Goal: Task Accomplishment & Management: Manage account settings

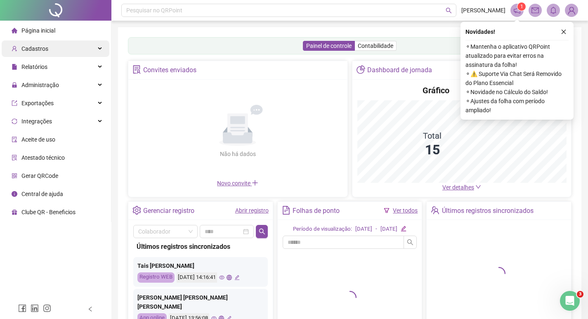
click at [46, 46] on span "Cadastros" at bounding box center [34, 48] width 27 height 7
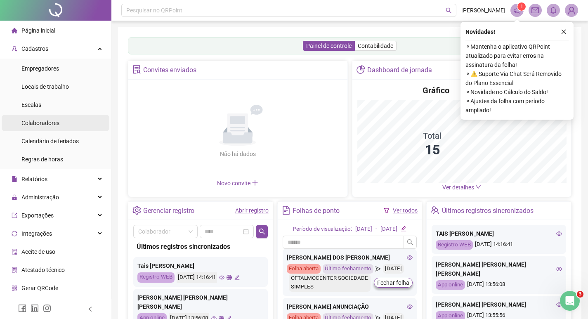
click at [39, 122] on span "Colaboradores" at bounding box center [40, 123] width 38 height 7
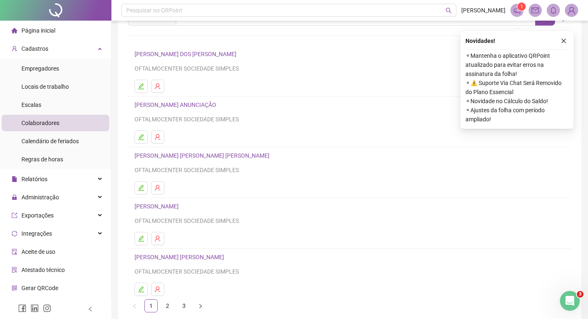
scroll to position [80, 0]
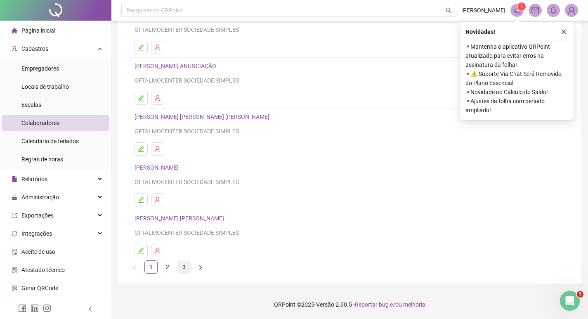
click at [186, 266] on link "3" at bounding box center [184, 267] width 12 height 12
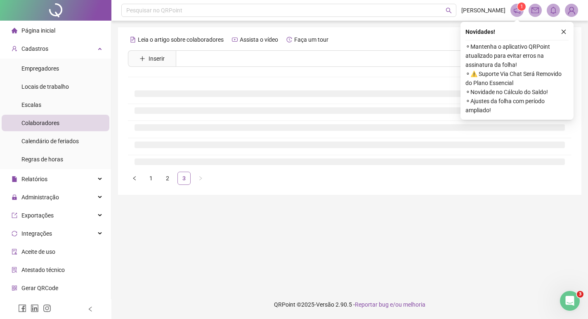
scroll to position [0, 0]
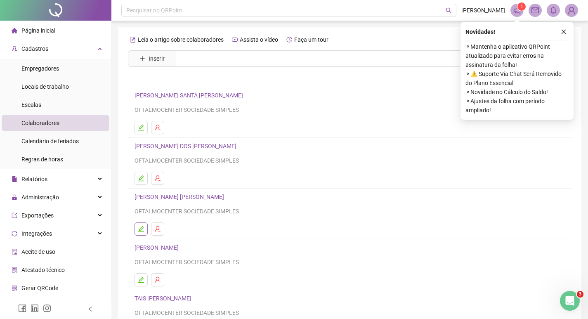
click at [143, 227] on icon "edit" at bounding box center [141, 229] width 7 height 7
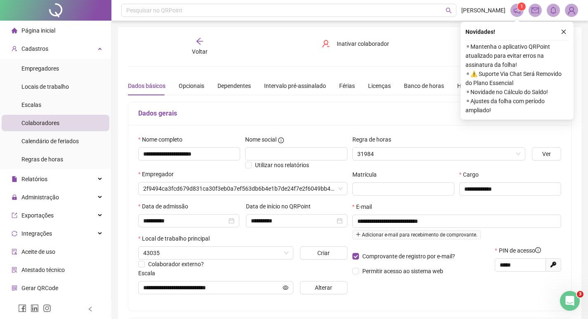
type input "**********"
click at [417, 85] on div "Banco de horas" at bounding box center [424, 85] width 40 height 9
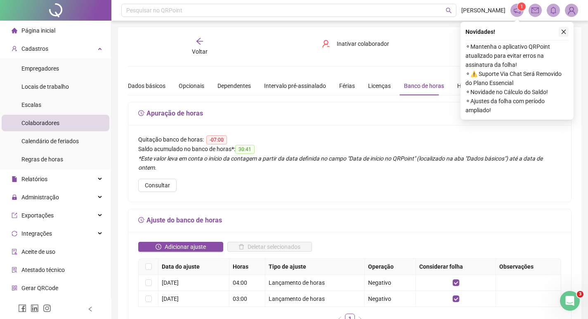
click at [563, 31] on icon "close" at bounding box center [564, 32] width 6 height 6
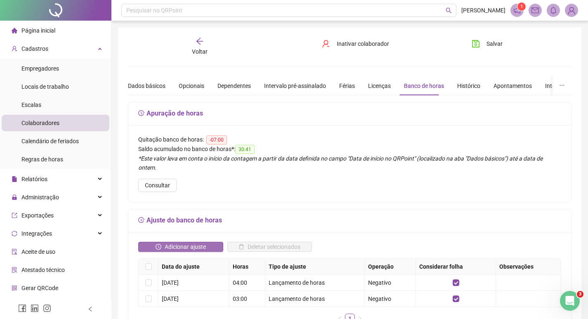
click at [176, 242] on span "Adicionar ajuste" at bounding box center [185, 246] width 41 height 9
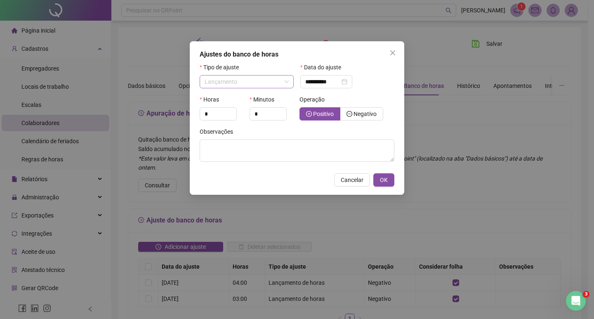
click at [251, 82] on span "Lançamento" at bounding box center [247, 81] width 84 height 12
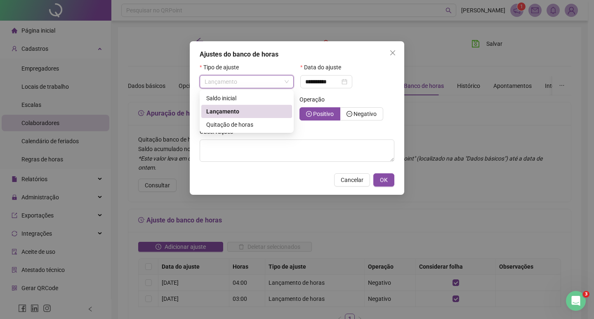
click at [231, 113] on span "Lançamento" at bounding box center [222, 111] width 33 height 7
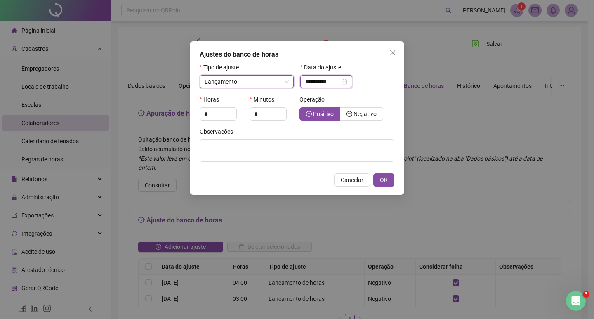
click at [333, 82] on input "**********" at bounding box center [322, 81] width 35 height 9
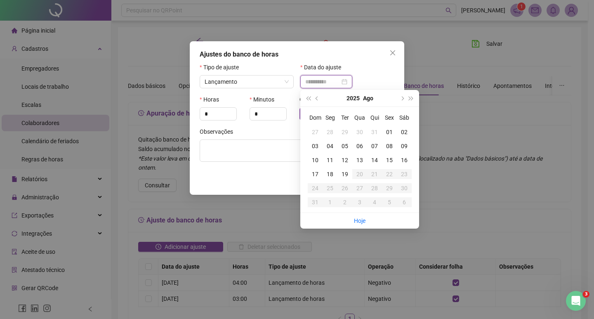
type input "**********"
click at [333, 174] on div "18" at bounding box center [330, 174] width 15 height 9
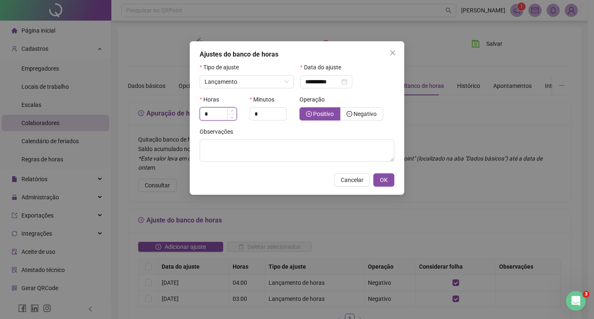
click at [217, 114] on input "*" at bounding box center [218, 114] width 36 height 12
type input "*"
type input "**"
click at [362, 111] on span "Negativo" at bounding box center [364, 114] width 23 height 7
click at [382, 179] on span "OK" at bounding box center [384, 179] width 8 height 9
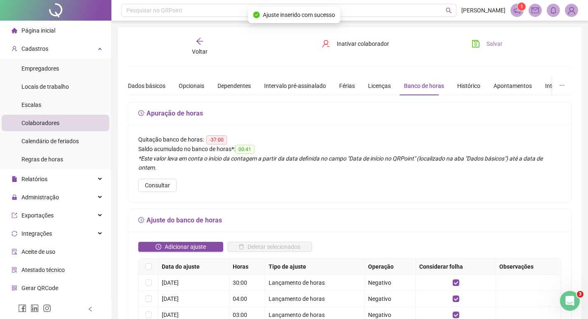
click at [498, 43] on span "Salvar" at bounding box center [494, 43] width 16 height 9
click at [205, 45] on div "Voltar" at bounding box center [199, 46] width 68 height 19
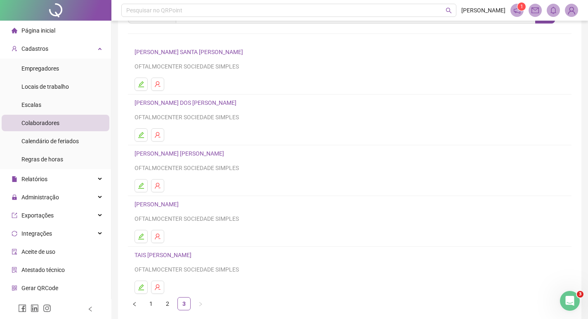
scroll to position [80, 0]
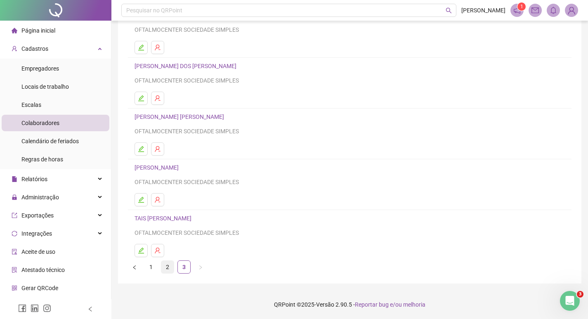
click at [166, 269] on link "2" at bounding box center [167, 267] width 12 height 12
click at [142, 249] on icon "edit" at bounding box center [141, 250] width 7 height 7
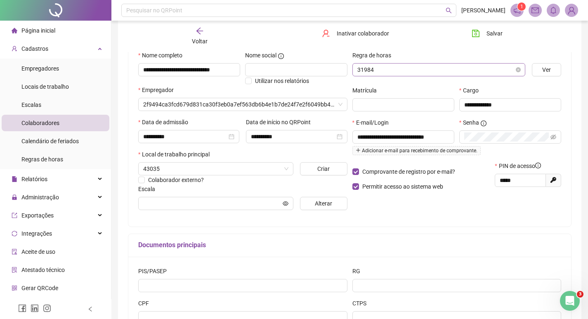
type input "**********"
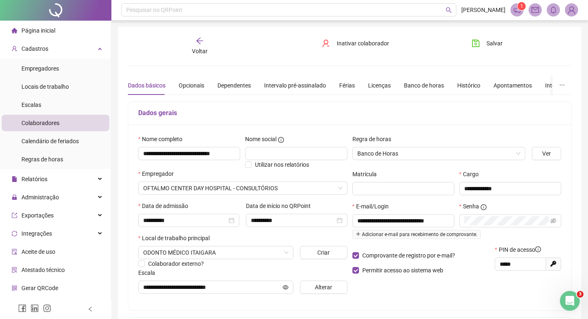
scroll to position [0, 0]
click at [426, 85] on div "Banco de horas" at bounding box center [424, 85] width 40 height 9
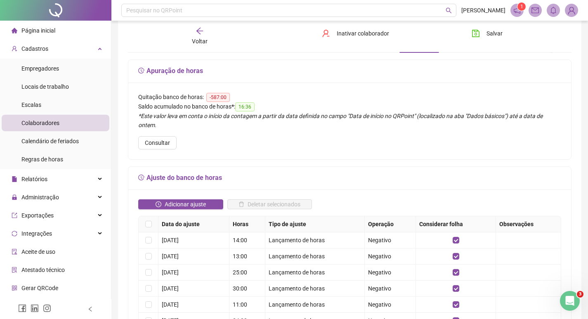
scroll to position [82, 0]
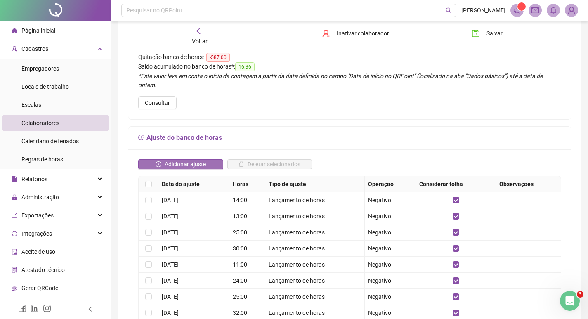
click at [174, 160] on span "Adicionar ajuste" at bounding box center [185, 164] width 41 height 9
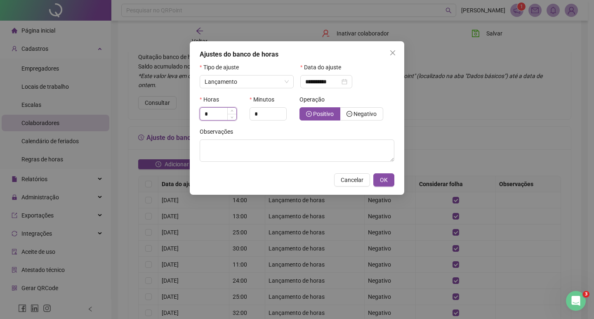
click at [213, 111] on input "*" at bounding box center [218, 114] width 36 height 12
type input "*"
type input "**"
click at [361, 112] on span "Negativo" at bounding box center [364, 114] width 23 height 7
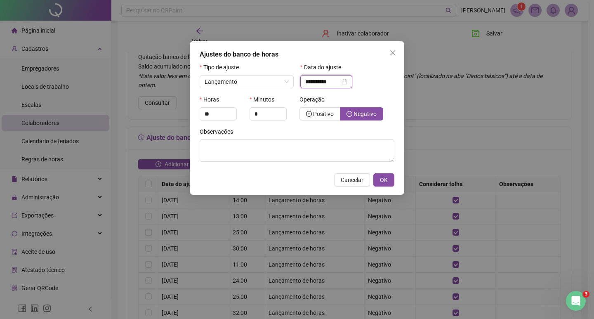
click at [329, 83] on input "**********" at bounding box center [322, 81] width 35 height 9
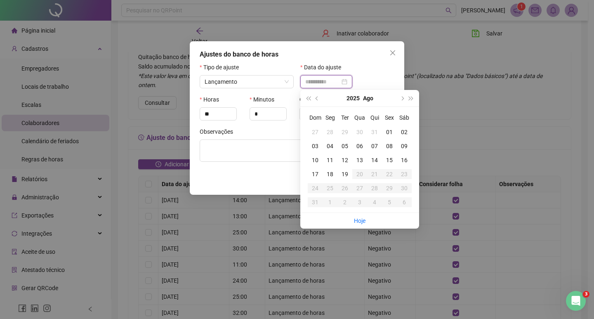
type input "**********"
click at [331, 173] on div "18" at bounding box center [330, 174] width 15 height 9
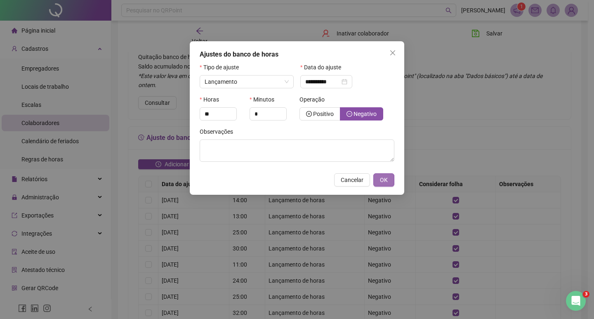
click at [384, 180] on span "OK" at bounding box center [384, 179] width 8 height 9
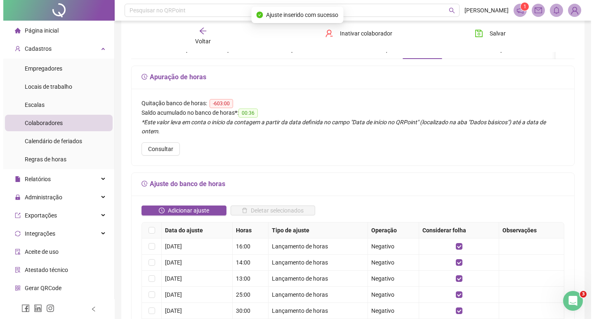
scroll to position [0, 0]
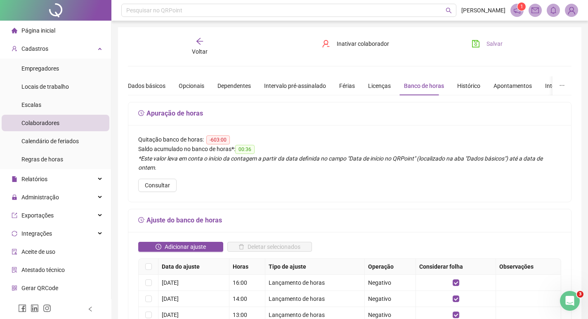
click at [485, 45] on button "Salvar" at bounding box center [486, 43] width 43 height 13
click at [198, 42] on icon "arrow-left" at bounding box center [199, 41] width 7 height 7
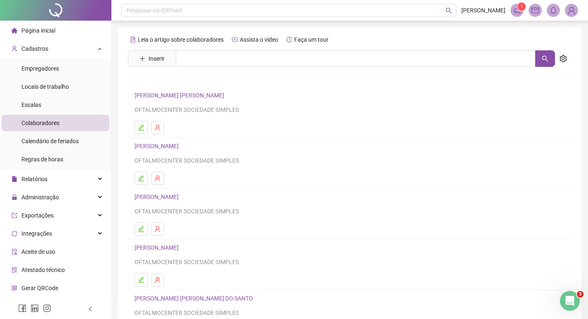
click at [573, 9] on img at bounding box center [571, 10] width 12 height 12
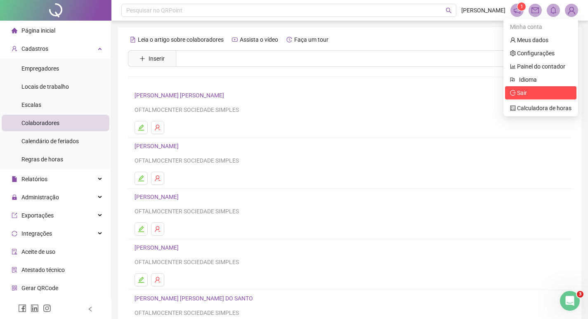
click at [523, 92] on span "Sair" at bounding box center [522, 93] width 10 height 7
